Goal: Task Accomplishment & Management: Use online tool/utility

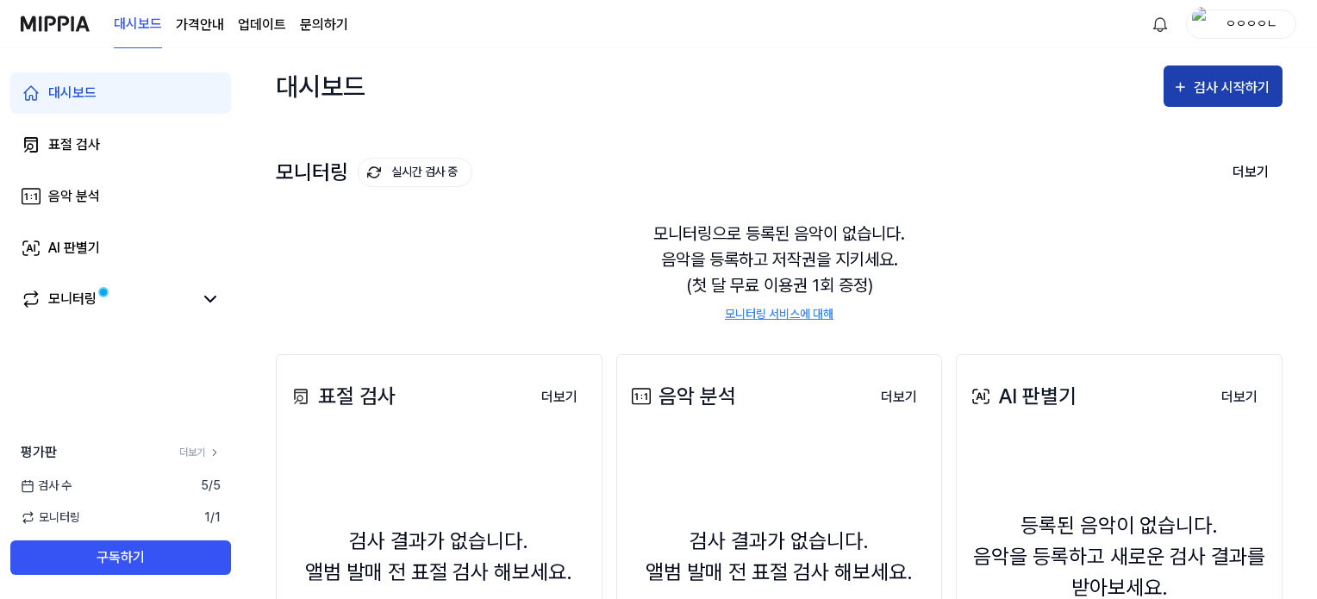
click at [1224, 86] on div "검사 시작하기" at bounding box center [1234, 88] width 80 height 22
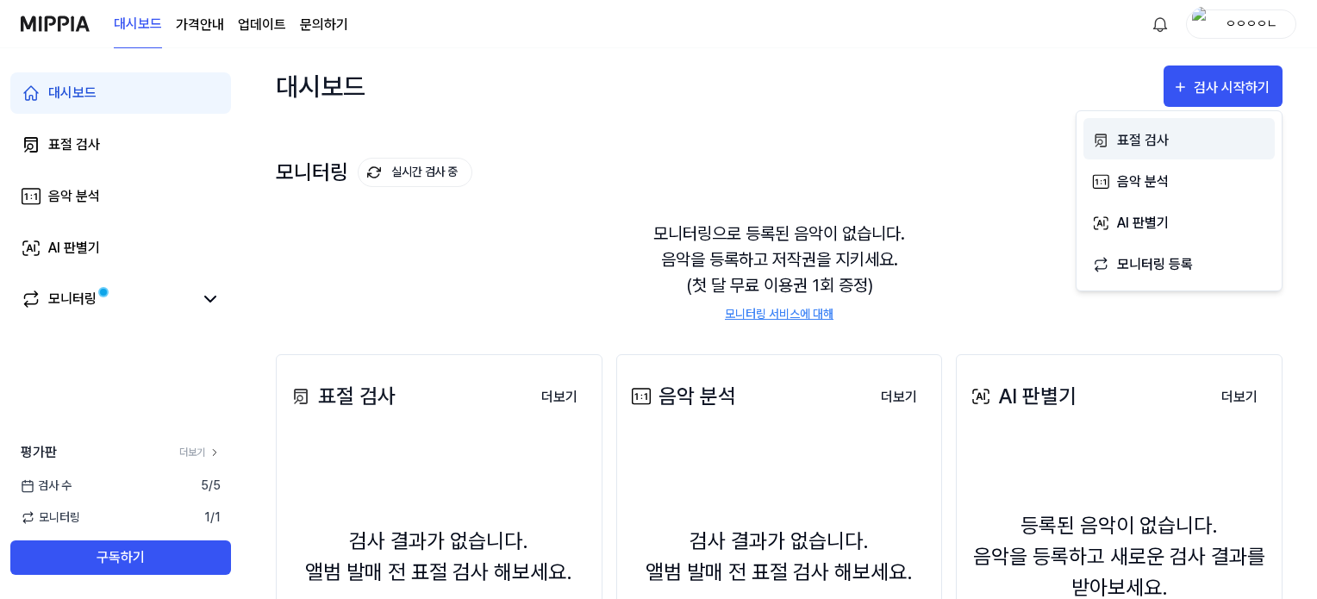
click at [1165, 140] on div "표절 검사" at bounding box center [1192, 140] width 150 height 22
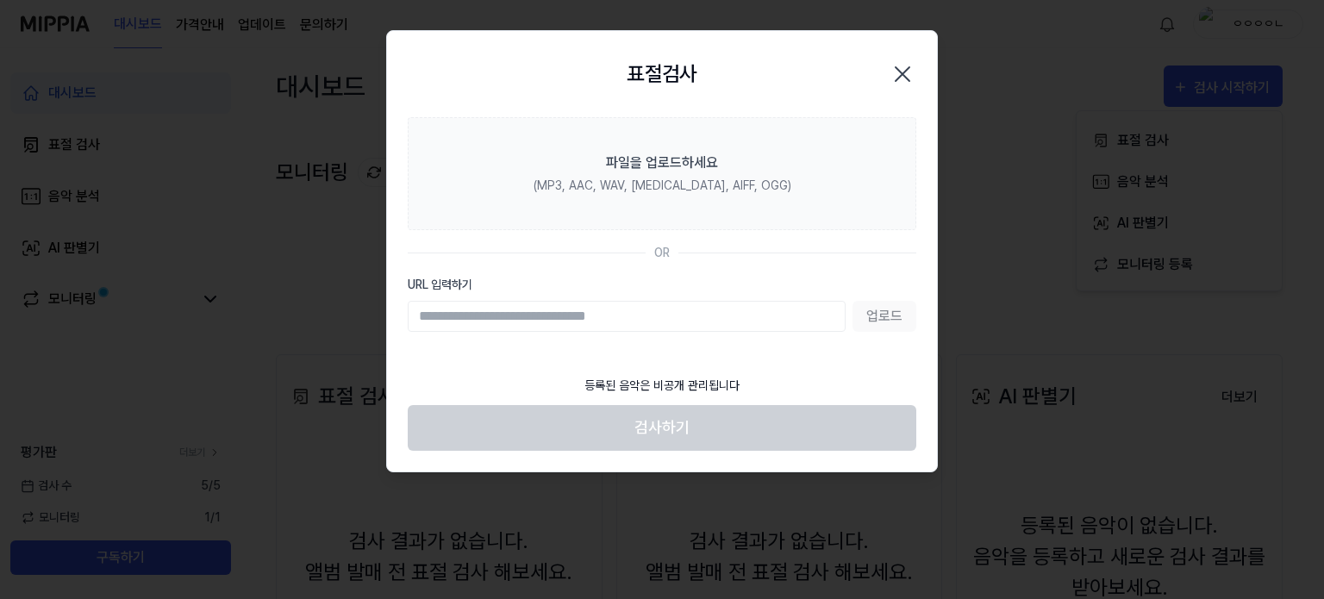
click at [794, 301] on input "URL 입력하기" at bounding box center [627, 316] width 438 height 31
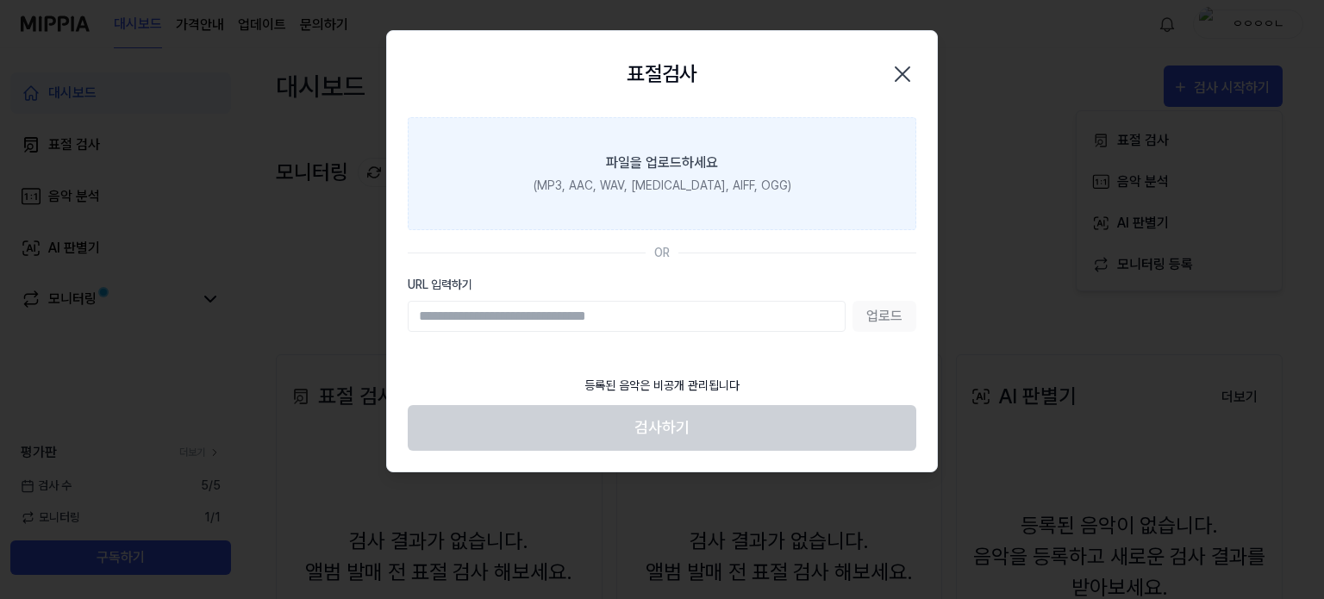
click at [814, 151] on label "파일을 업로드하세요 (MP3, AAC, WAV, [MEDICAL_DATA], AIFF, OGG)" at bounding box center [662, 173] width 509 height 113
click at [0, 0] on input "파일을 업로드하세요 (MP3, AAC, WAV, [MEDICAL_DATA], AIFF, OGG)" at bounding box center [0, 0] width 0 height 0
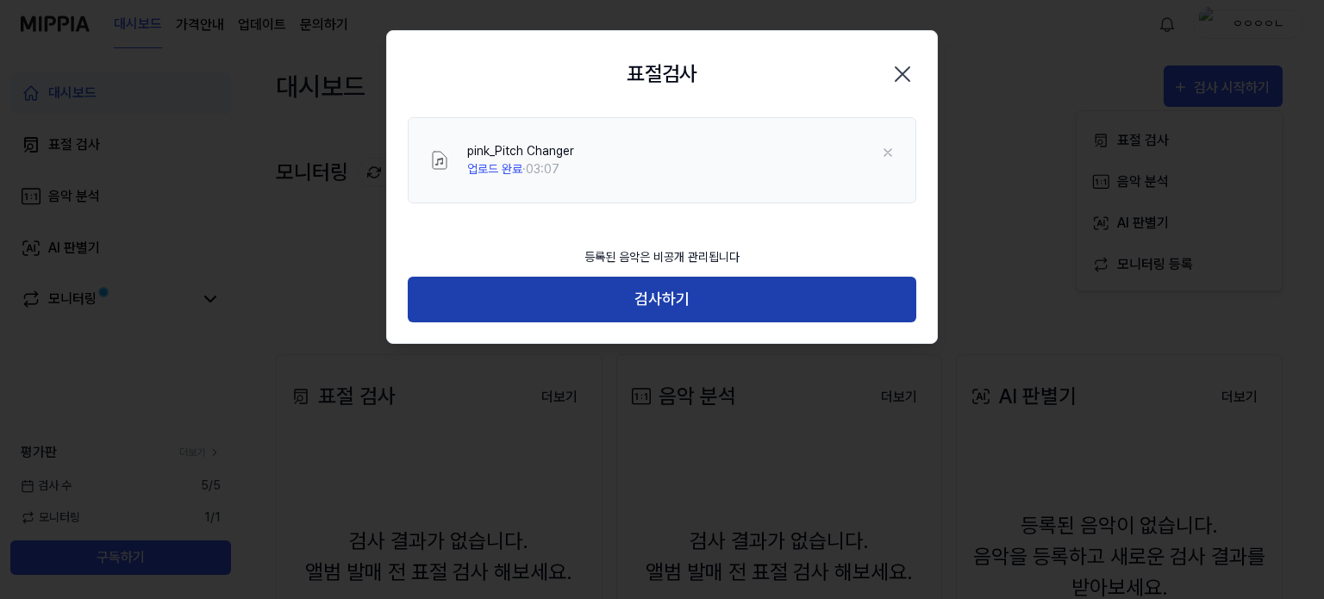
click at [714, 287] on button "검사하기" at bounding box center [662, 300] width 509 height 46
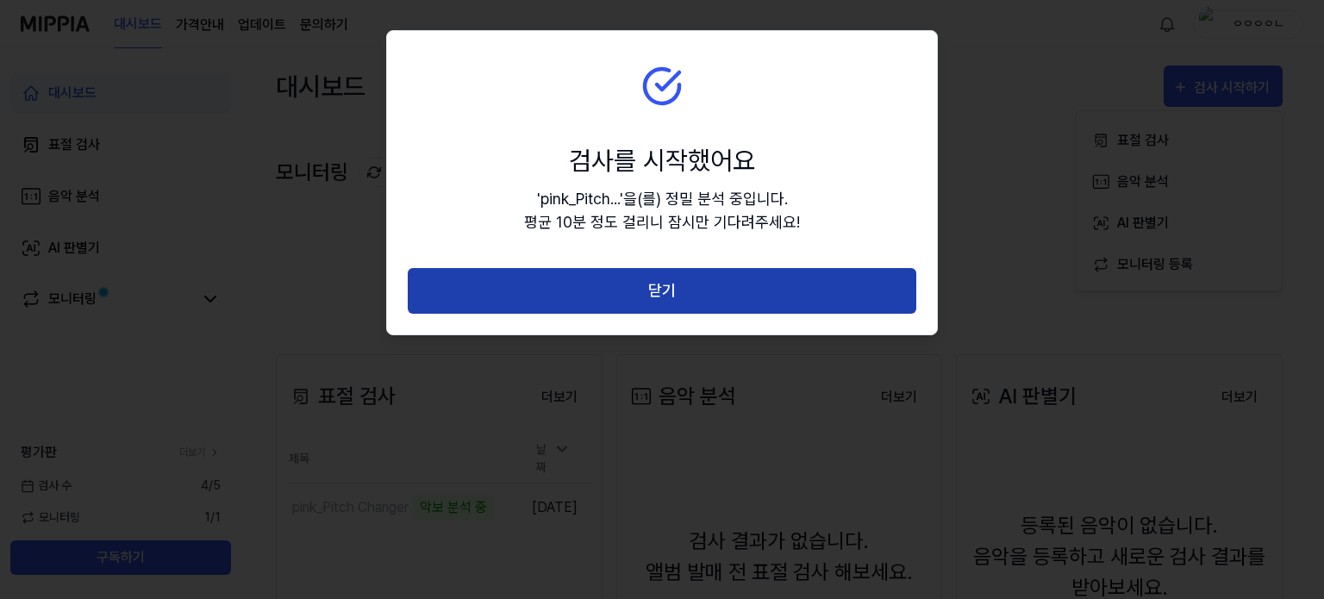
click at [693, 289] on button "닫기" at bounding box center [662, 291] width 509 height 46
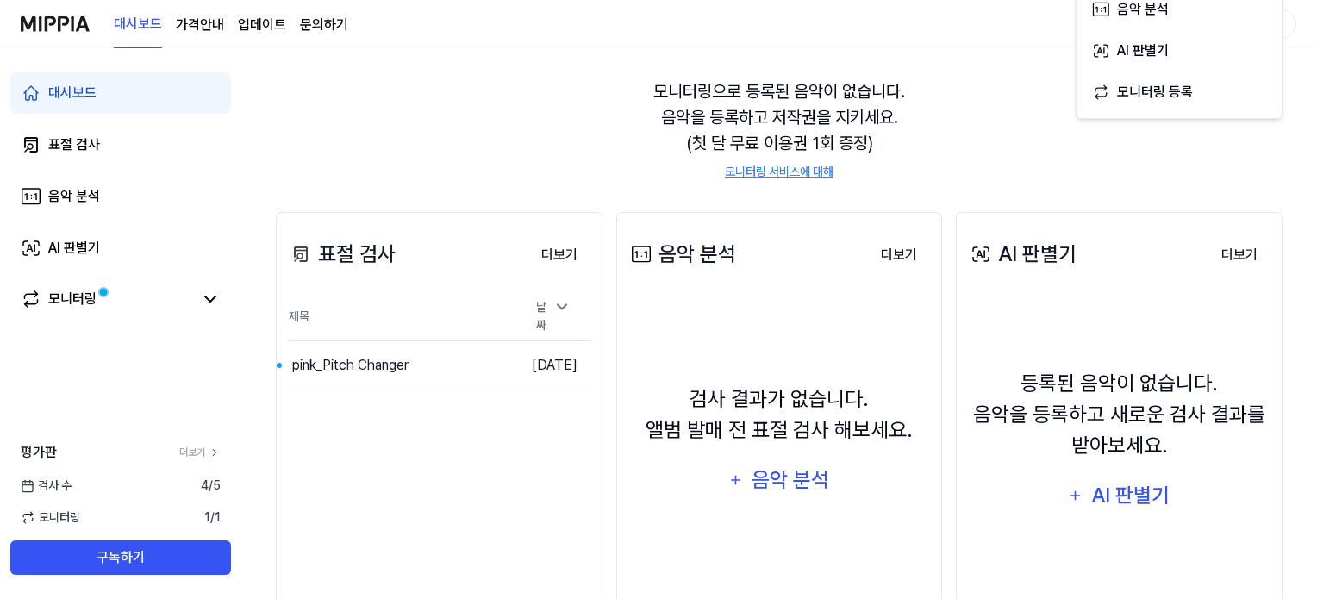
scroll to position [172, 0]
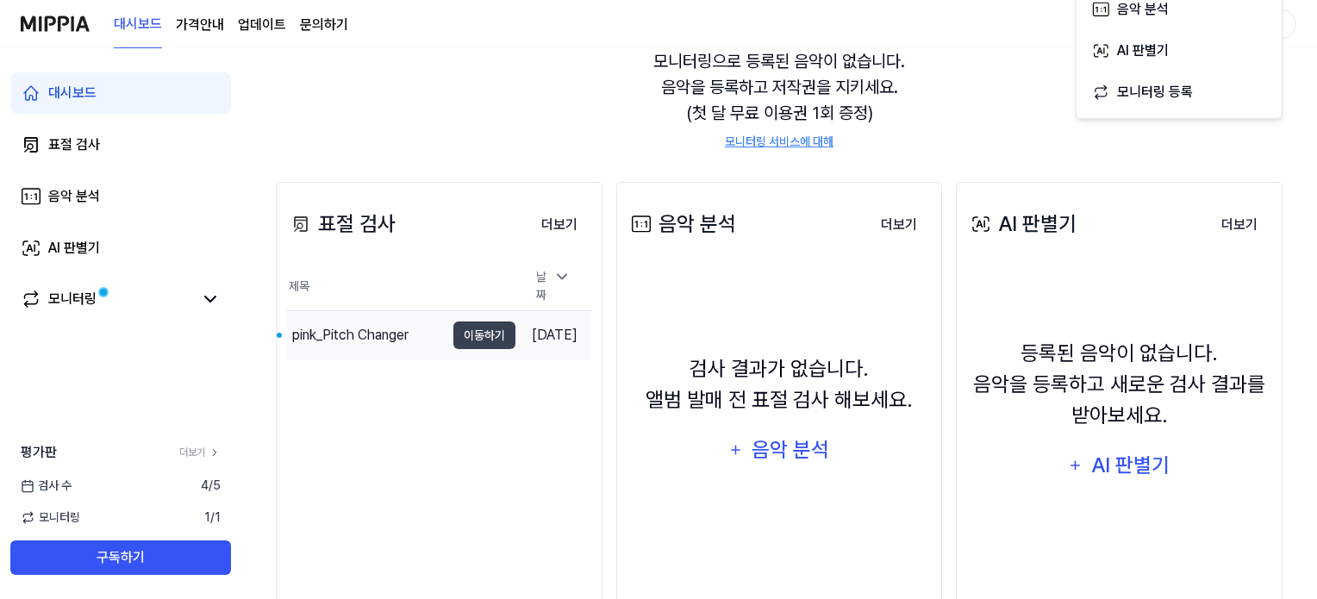
click at [526, 316] on td "[DATE]" at bounding box center [553, 335] width 76 height 49
click at [535, 337] on td "[DATE]" at bounding box center [553, 335] width 76 height 49
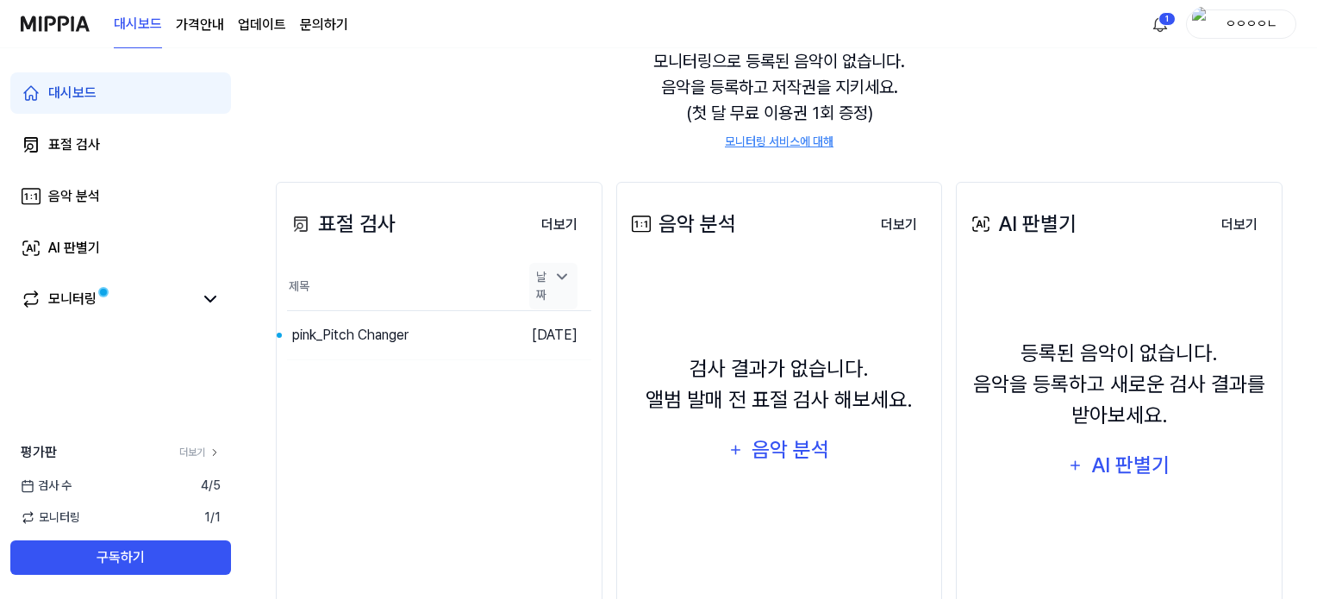
click at [552, 289] on div "날짜" at bounding box center [553, 286] width 48 height 47
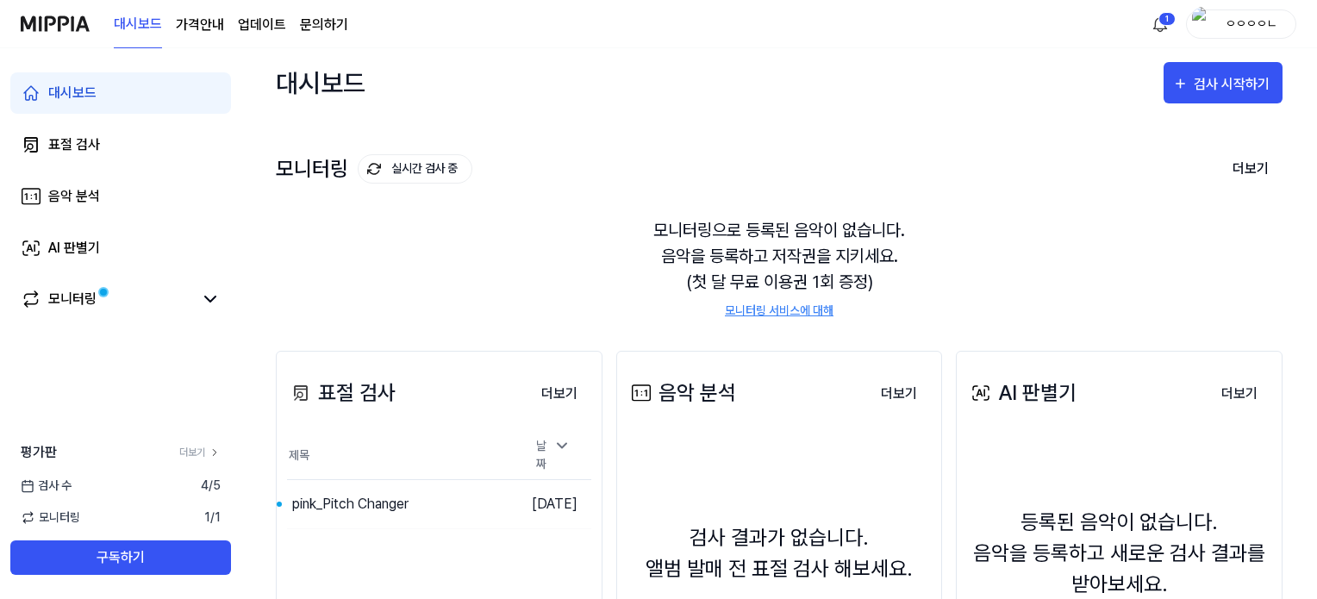
scroll to position [0, 0]
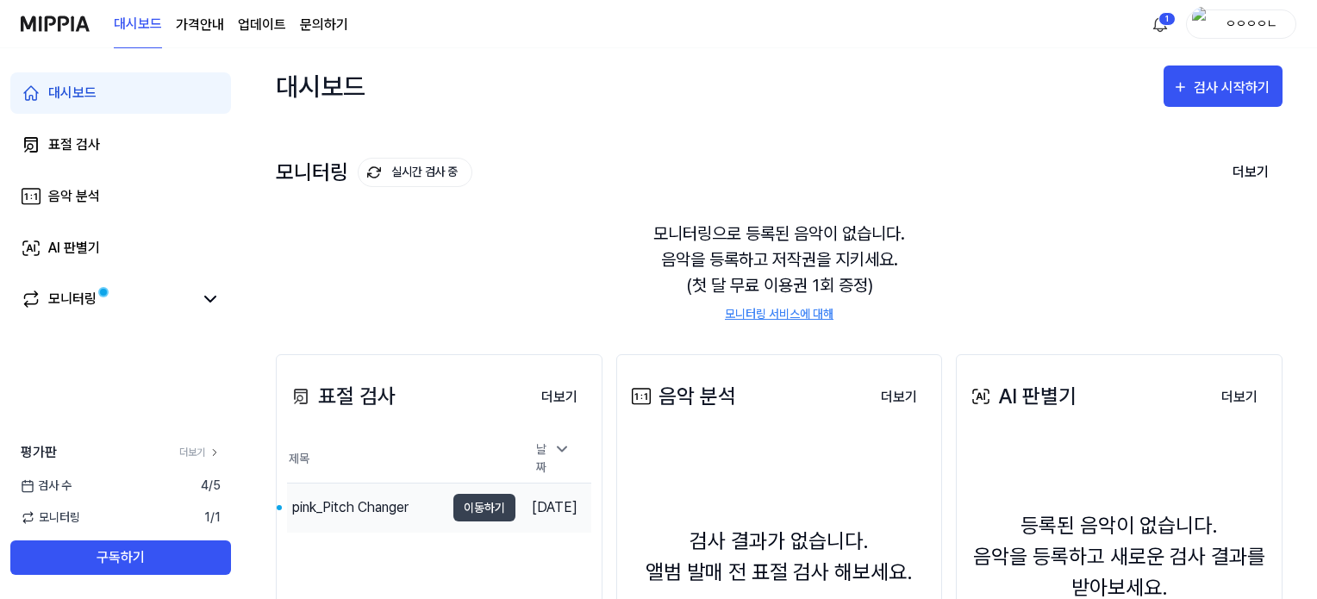
click at [340, 512] on div "pink_Pitch Changer" at bounding box center [366, 508] width 158 height 48
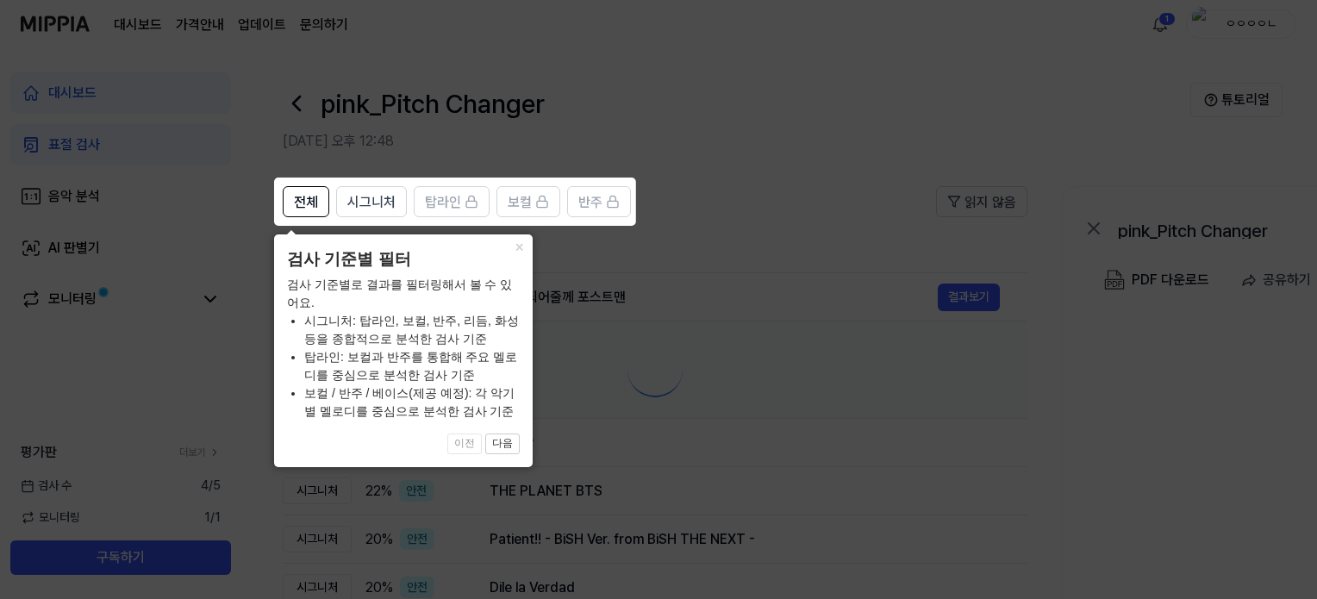
click at [338, 488] on icon at bounding box center [662, 299] width 1324 height 599
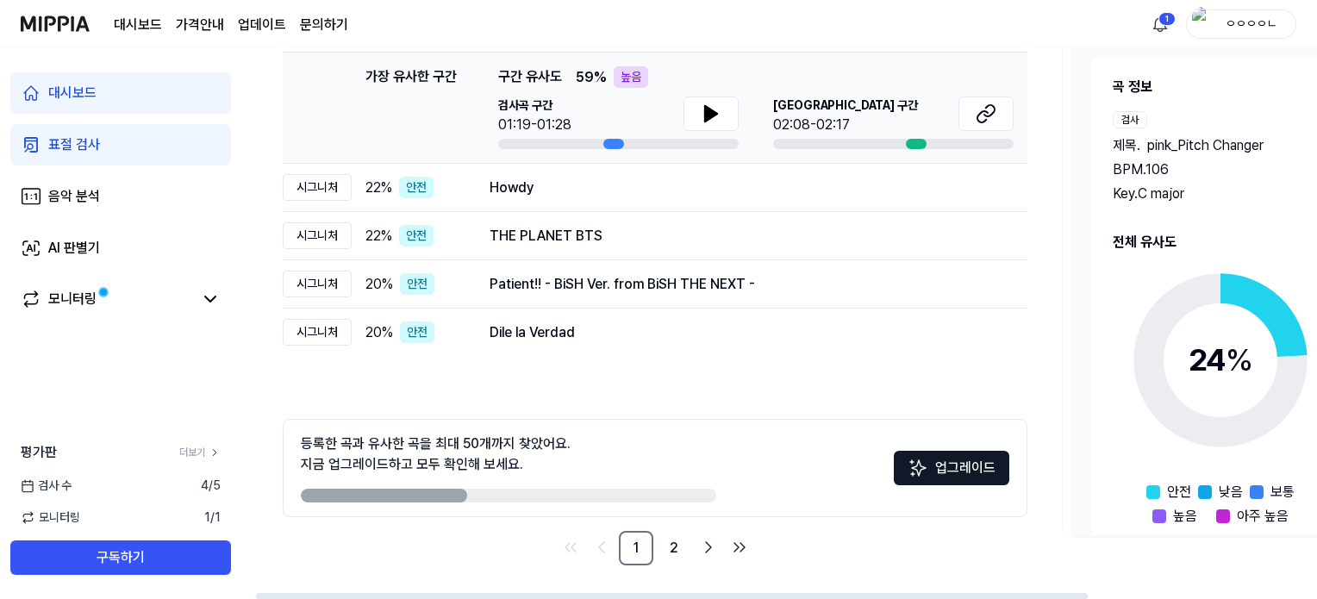
scroll to position [0, 61]
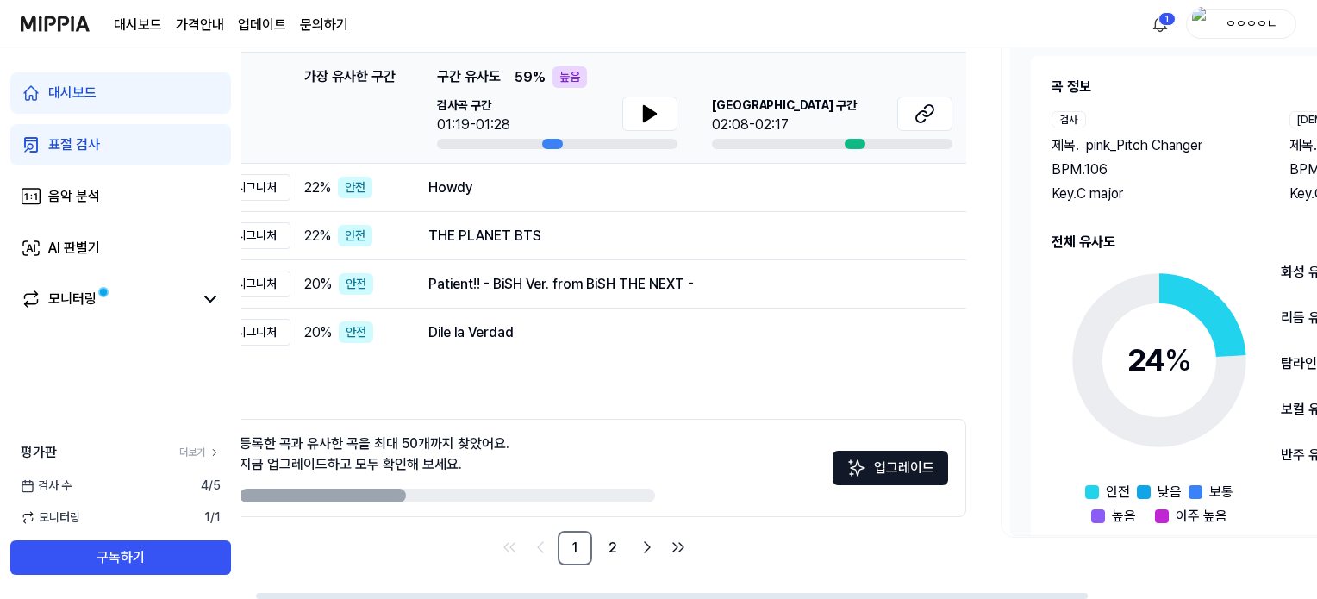
drag, startPoint x: 1177, startPoint y: 309, endPoint x: 1116, endPoint y: 416, distance: 123.2
click at [1116, 416] on circle at bounding box center [1160, 361] width 144 height 144
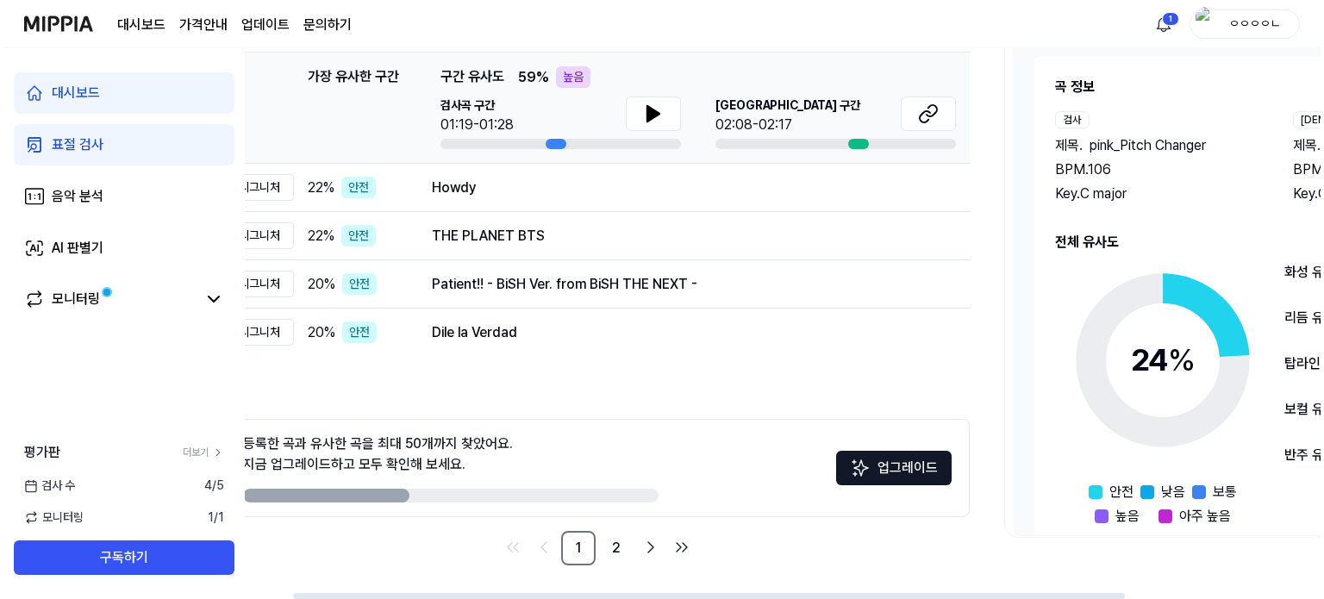
scroll to position [0, 0]
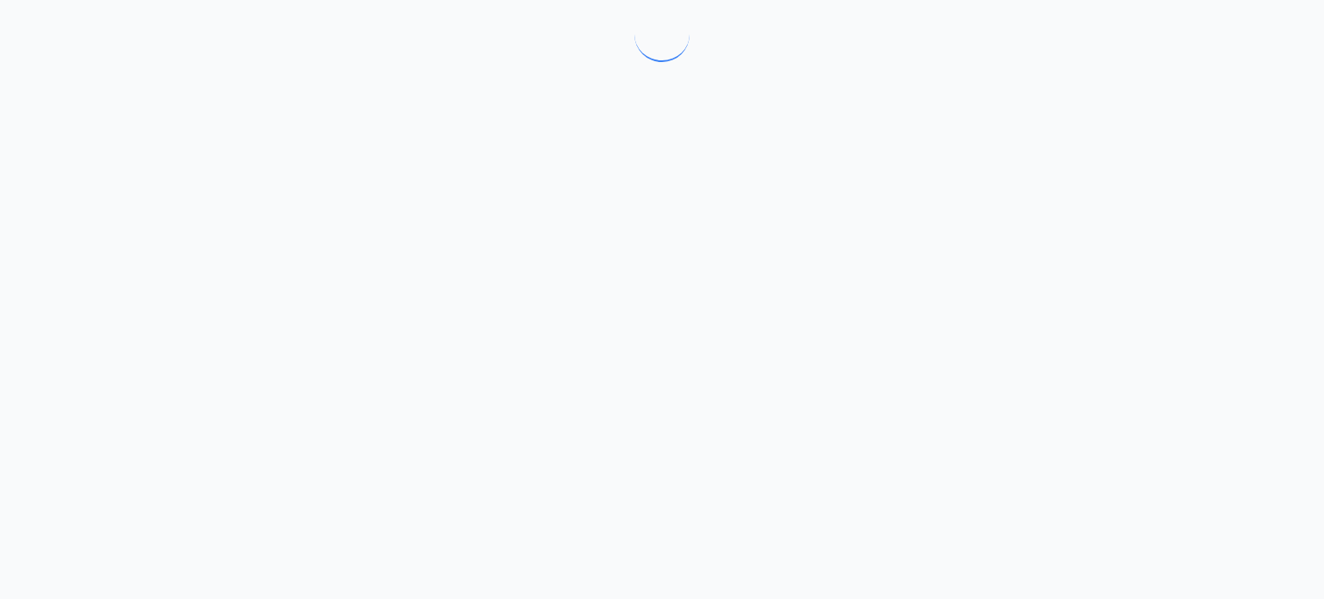
click at [937, 416] on div at bounding box center [662, 299] width 1324 height 599
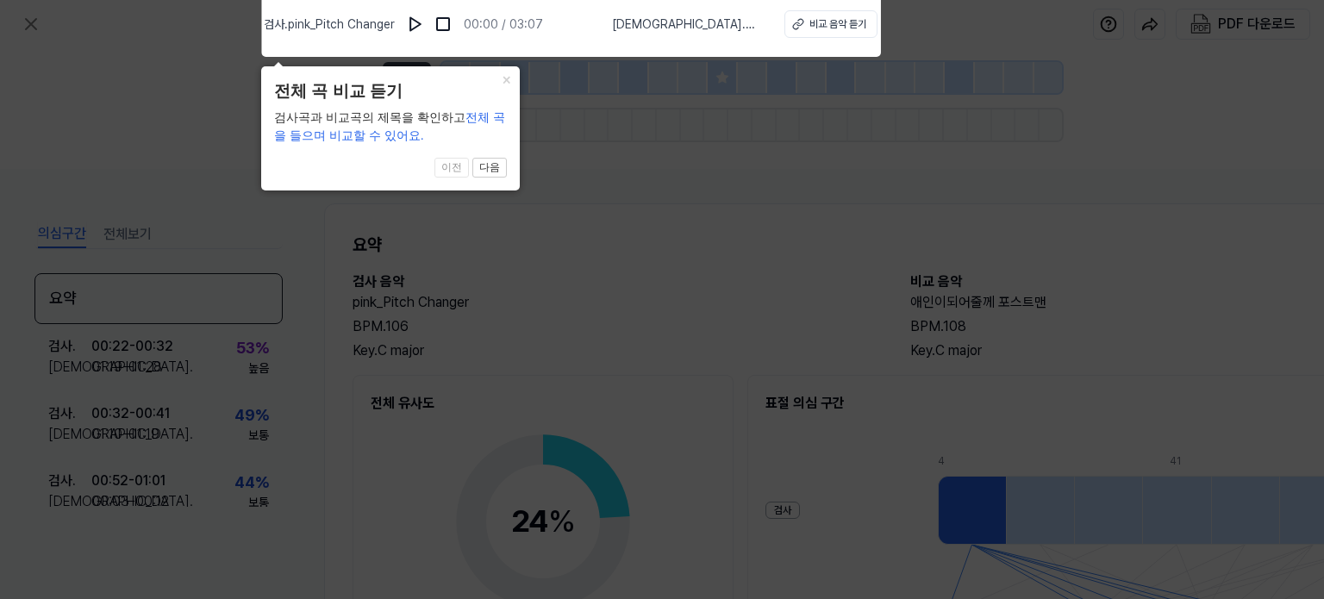
click at [724, 199] on icon at bounding box center [662, 295] width 1324 height 608
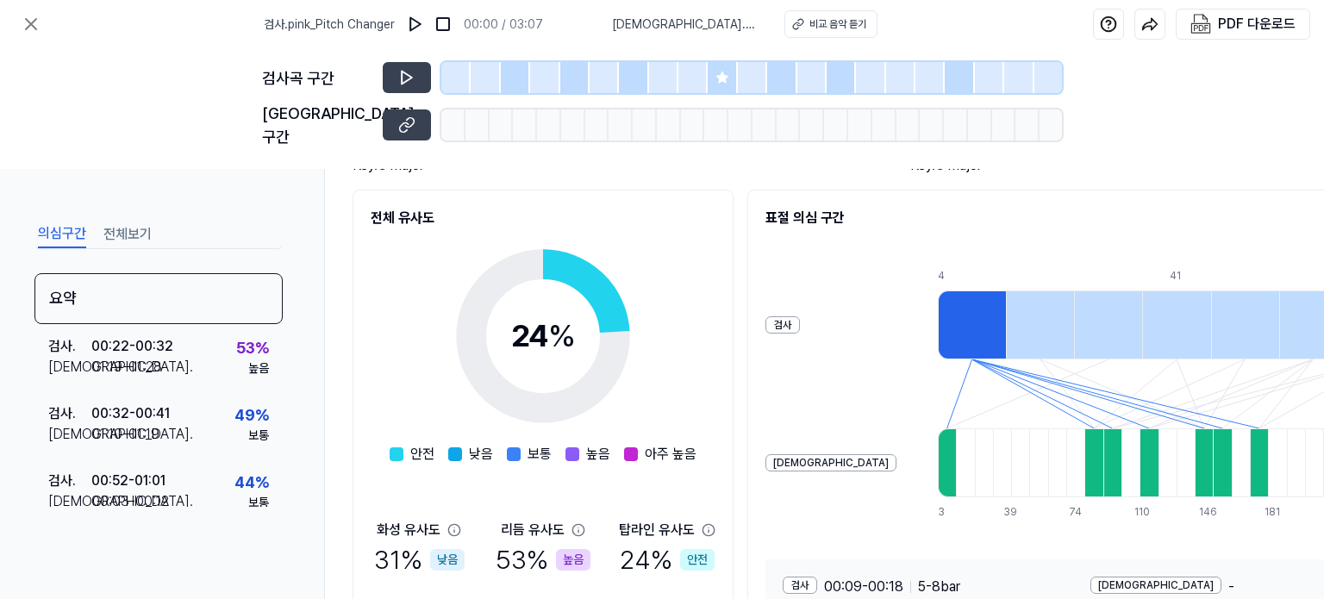
scroll to position [324, 0]
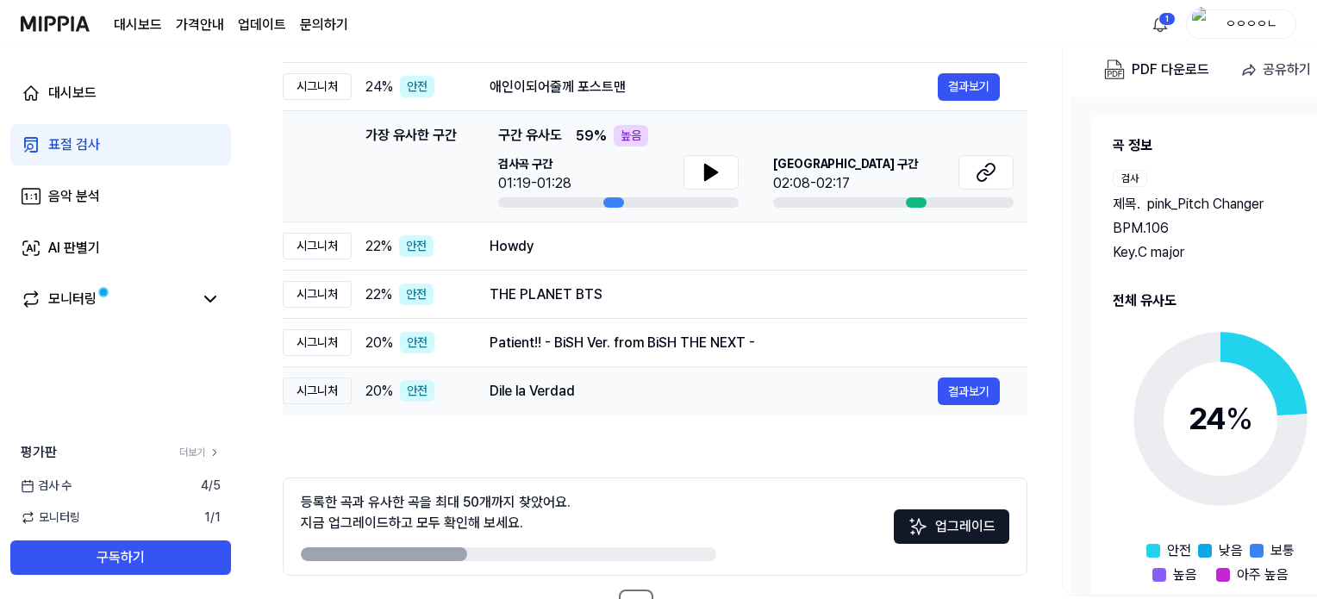
scroll to position [183, 0]
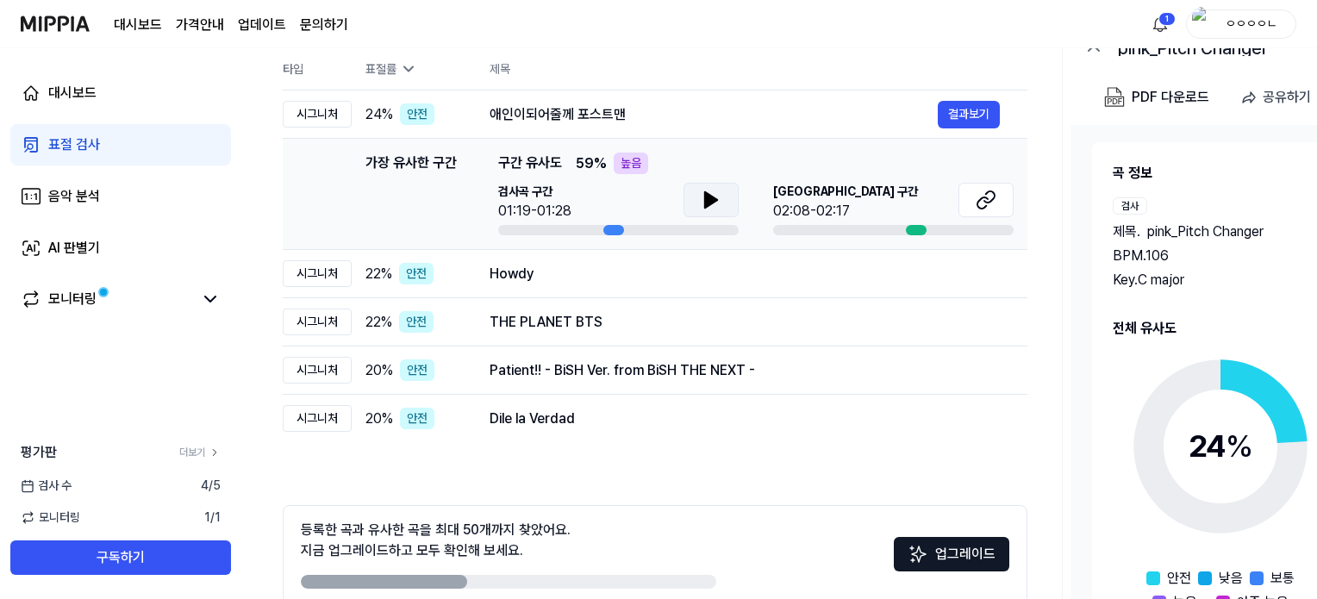
click at [708, 184] on button at bounding box center [711, 200] width 55 height 34
click at [717, 201] on icon at bounding box center [711, 200] width 21 height 21
click at [903, 229] on div at bounding box center [893, 230] width 240 height 10
click at [911, 229] on div at bounding box center [916, 230] width 21 height 10
click at [991, 240] on td "가장 유사한 구간 가장 유사한 구간 구간 유사도 59 % 높음 검사곡 구간 01:19-01:28 [GEOGRAPHIC_DATA] 구간 02:0…" at bounding box center [655, 194] width 745 height 111
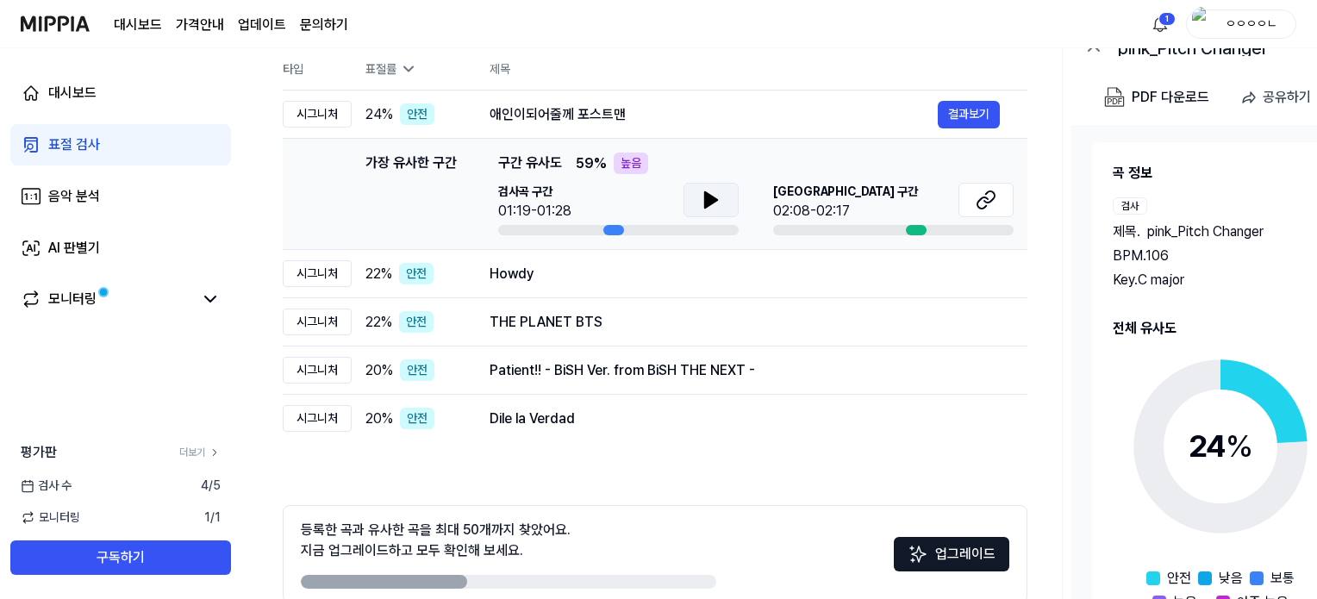
click at [977, 234] on div at bounding box center [893, 230] width 240 height 10
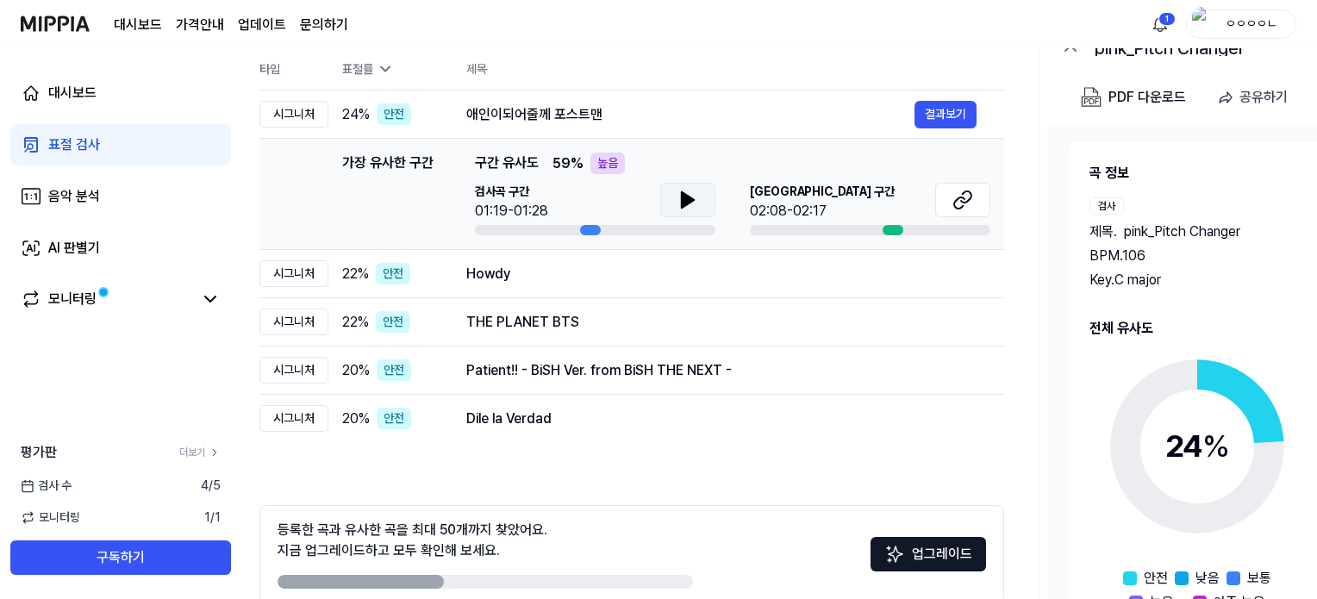
drag, startPoint x: 942, startPoint y: 228, endPoint x: 897, endPoint y: 227, distance: 44.8
click at [916, 232] on div at bounding box center [870, 230] width 240 height 10
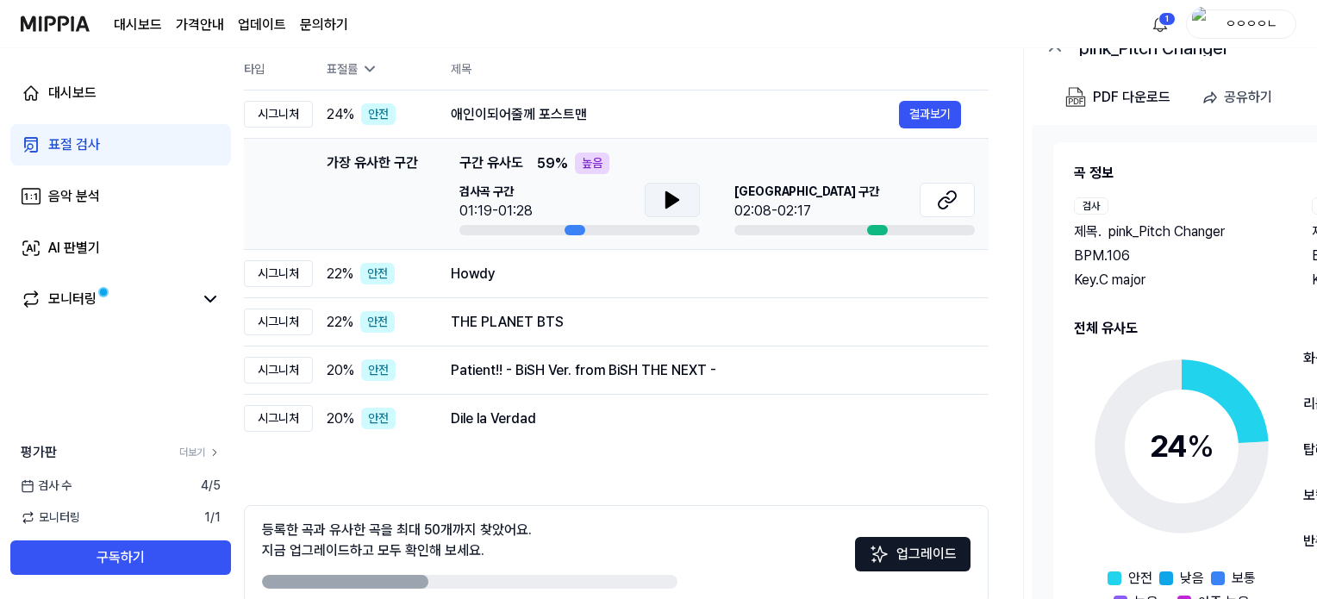
drag, startPoint x: 876, startPoint y: 221, endPoint x: 864, endPoint y: 216, distance: 12.8
click at [864, 216] on div "[GEOGRAPHIC_DATA] 구간 02:08-02:17" at bounding box center [854, 209] width 240 height 53
click at [876, 222] on div "[GEOGRAPHIC_DATA] 구간 02:08-02:17" at bounding box center [855, 209] width 240 height 53
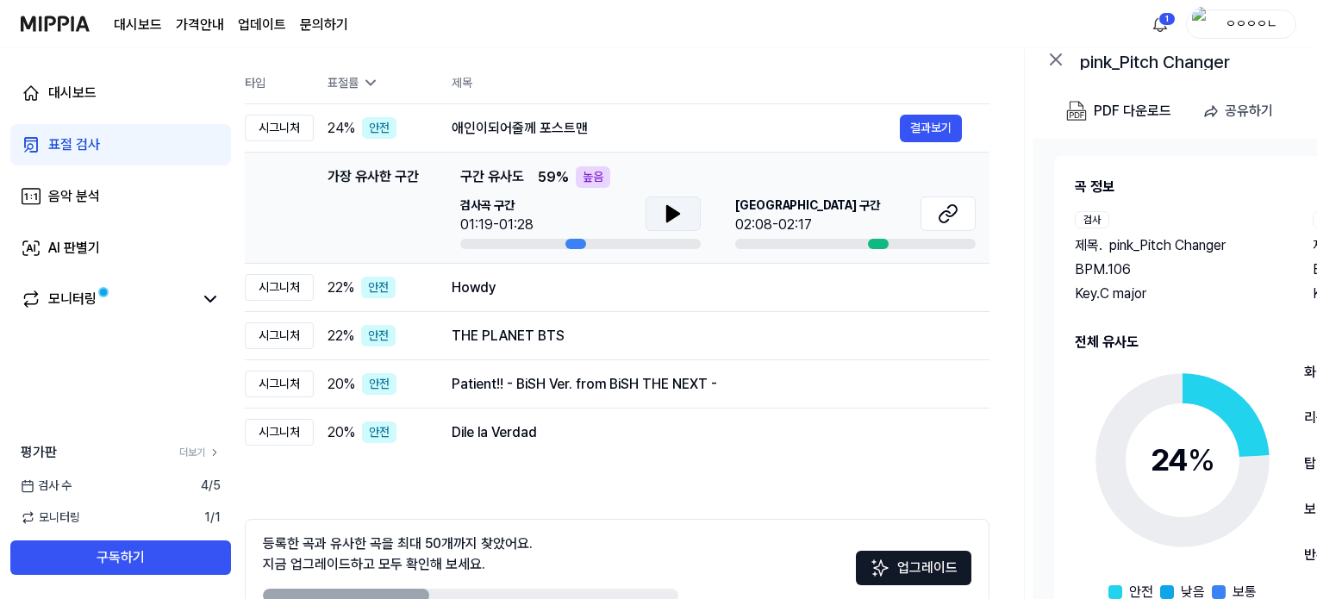
scroll to position [183, 0]
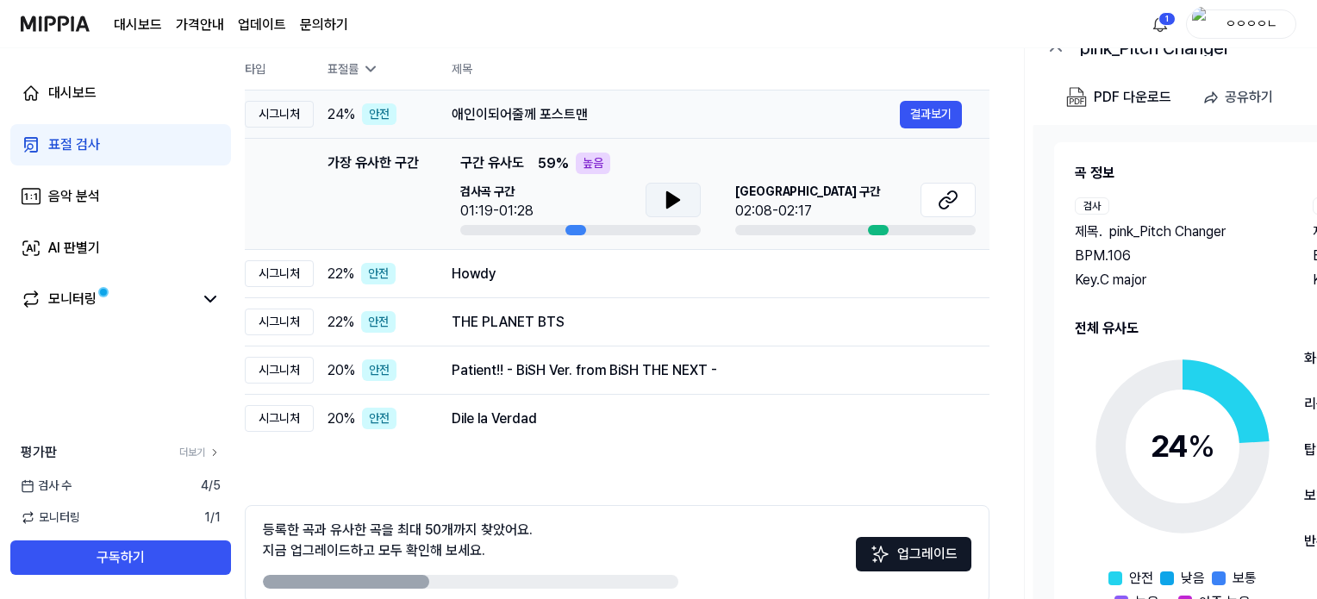
click at [400, 110] on div "24 % 안전" at bounding box center [376, 114] width 97 height 22
click at [479, 110] on div "애인이되어줄께 포스트맨" at bounding box center [676, 114] width 448 height 21
click at [381, 123] on div "안전" at bounding box center [379, 114] width 34 height 22
click at [438, 285] on td "Howdy 결과보기" at bounding box center [706, 274] width 565 height 48
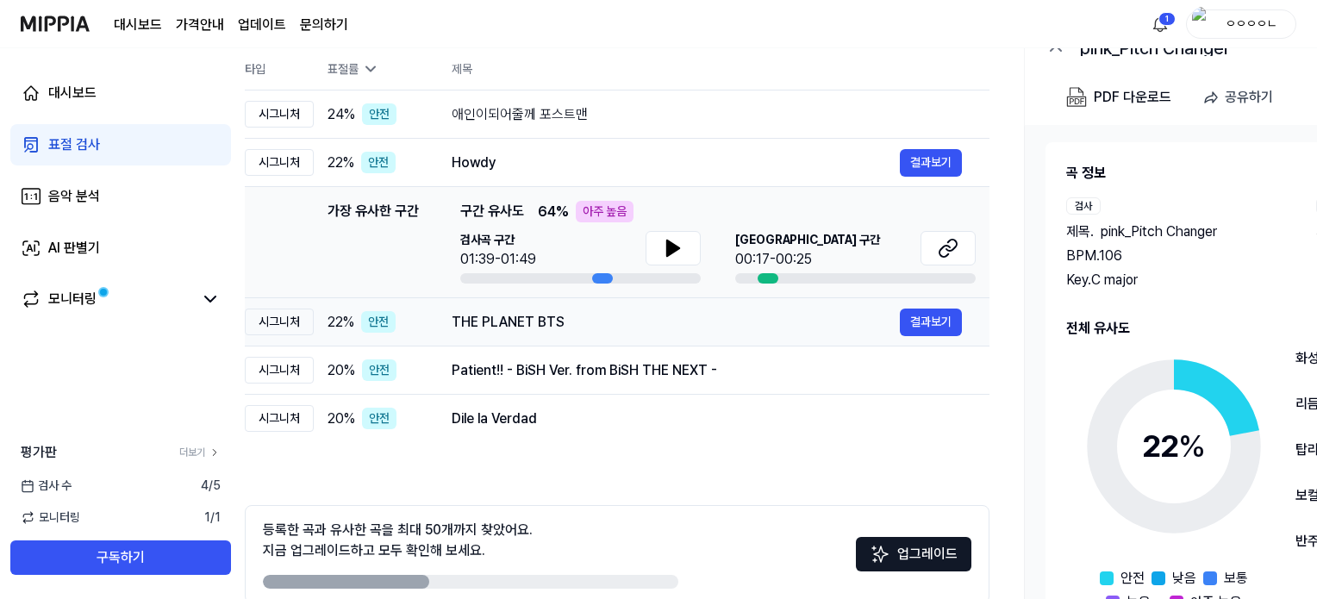
click at [585, 333] on div "THE PLANET BTS 결과보기" at bounding box center [707, 323] width 510 height 28
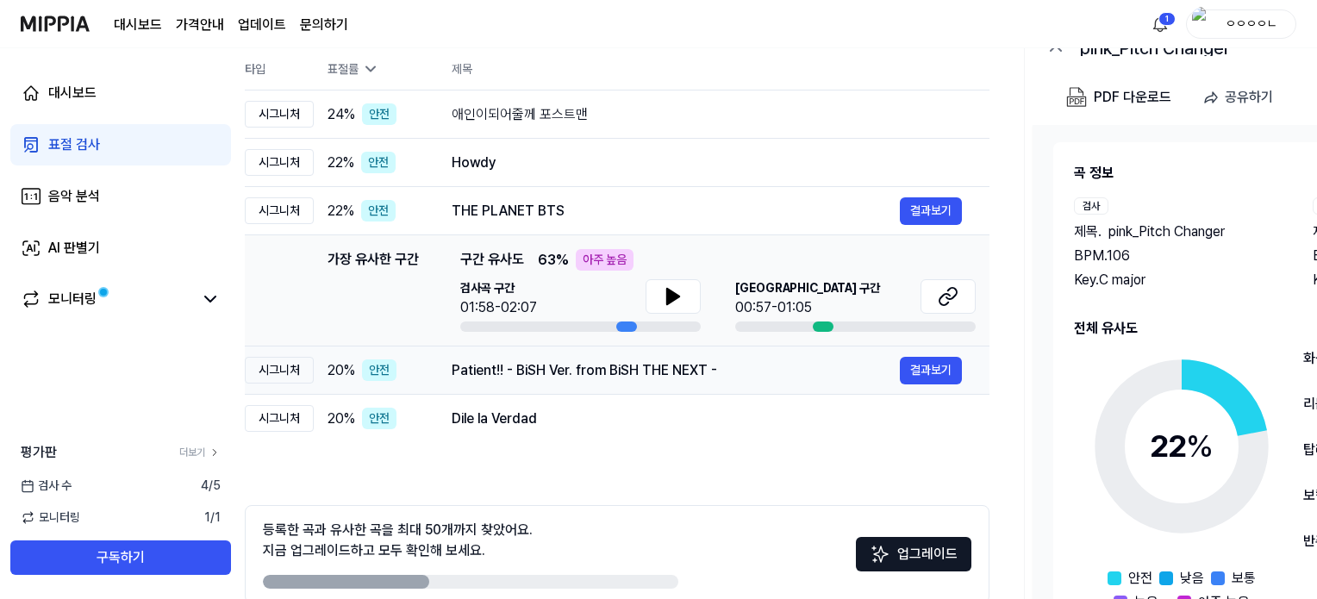
click at [578, 383] on td "Patient!! - BiSH Ver. from BiSH THE NEXT - 결과보기" at bounding box center [706, 371] width 565 height 48
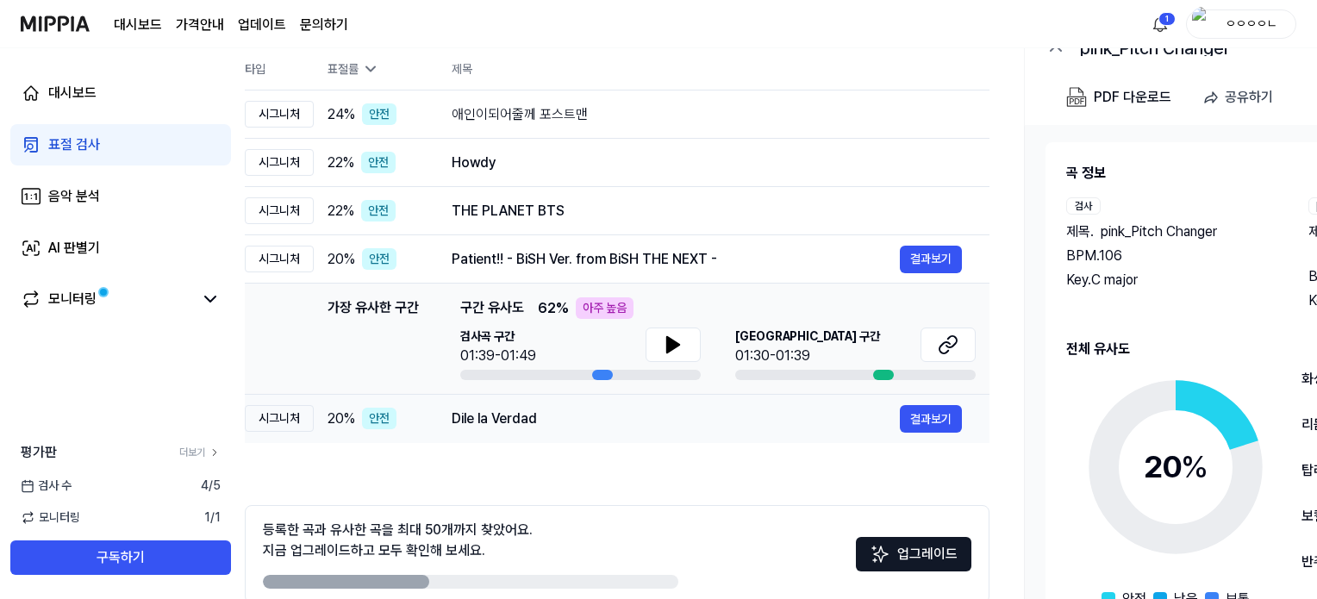
click at [558, 413] on div "Dile la Verdad" at bounding box center [676, 419] width 448 height 21
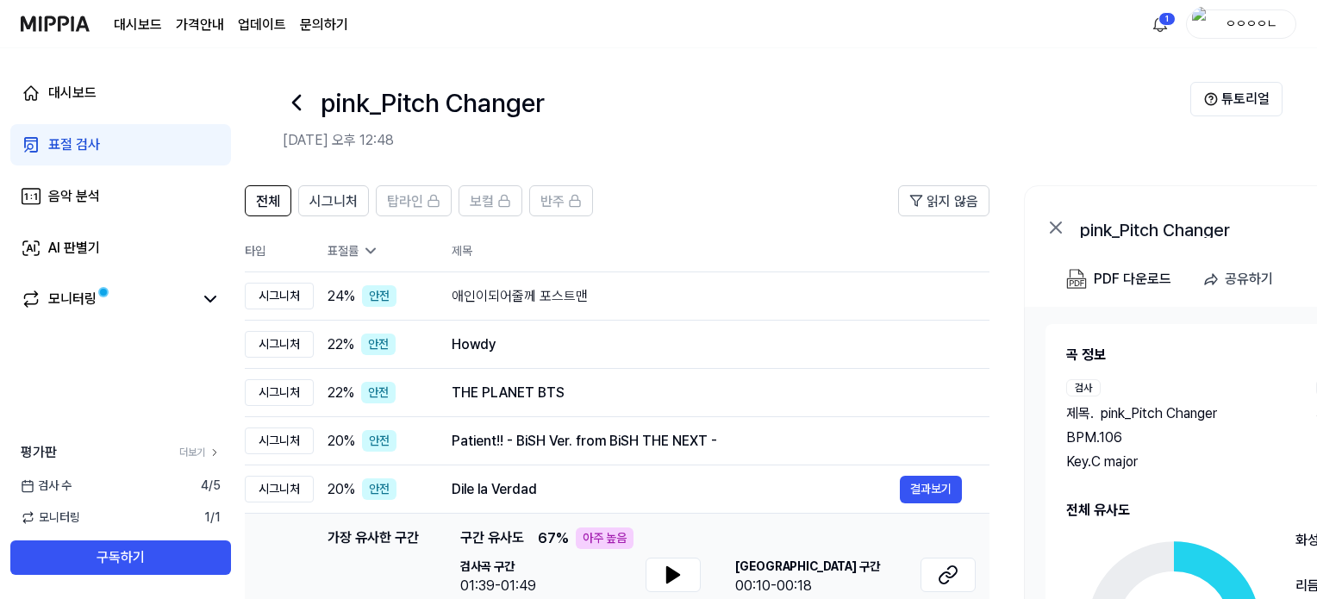
scroll to position [0, 0]
click at [590, 68] on header "pink_Pitch Changer [DATE] 오후 12:48 튜토리얼" at bounding box center [779, 108] width 1076 height 121
